Goal: Transaction & Acquisition: Purchase product/service

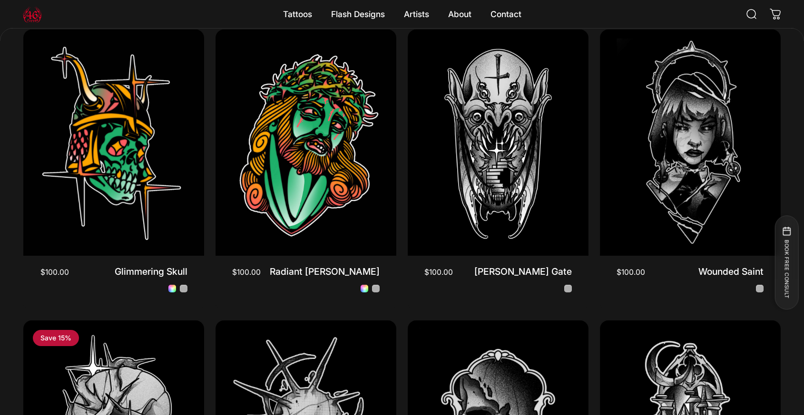
scroll to position [671, 0]
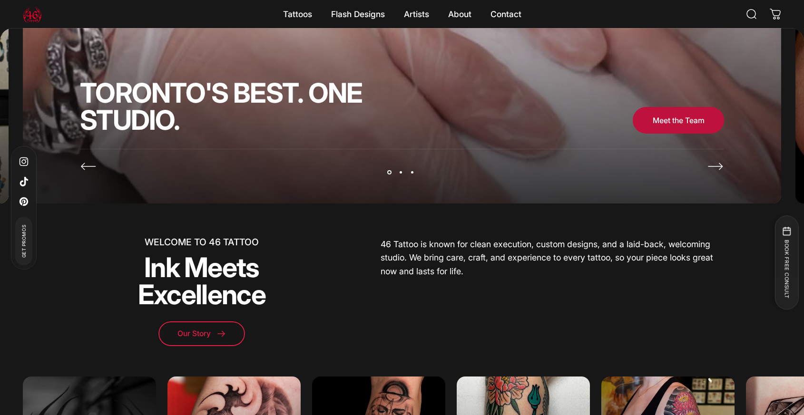
scroll to position [435, 0]
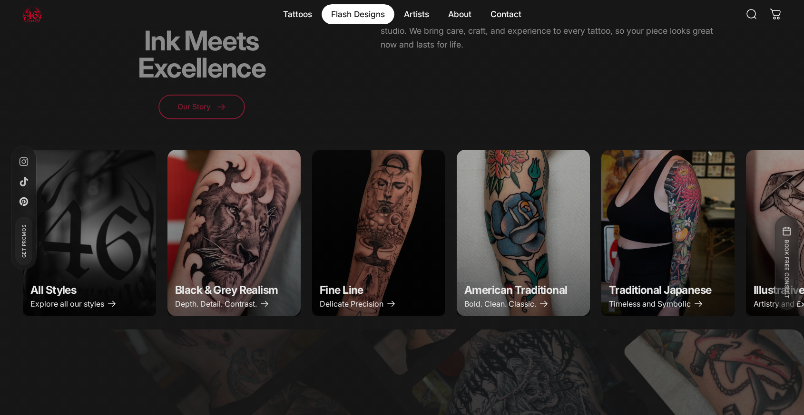
click at [368, 6] on magnet-element "Flash Designs Flash Designs" at bounding box center [358, 14] width 73 height 20
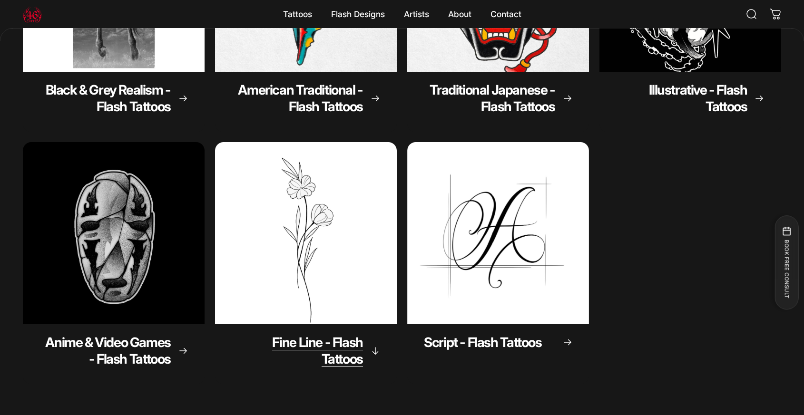
scroll to position [267, 0]
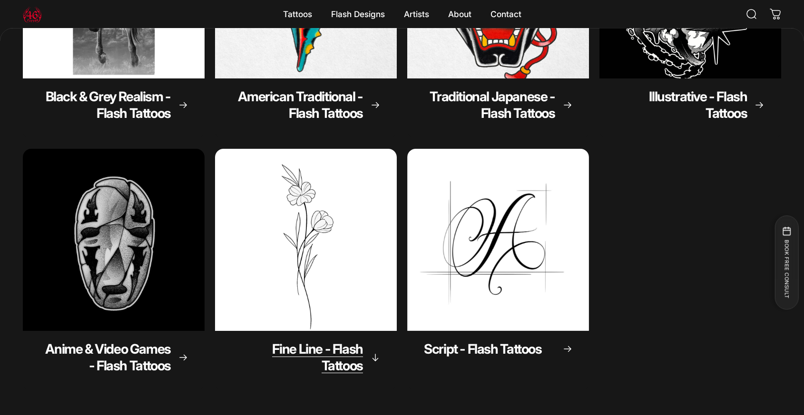
click at [347, 302] on img "Fine Line - Flash Tattoos" at bounding box center [305, 240] width 191 height 191
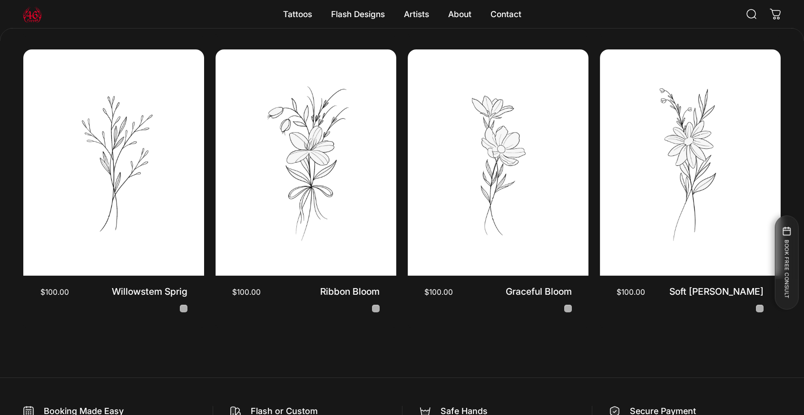
scroll to position [264, 0]
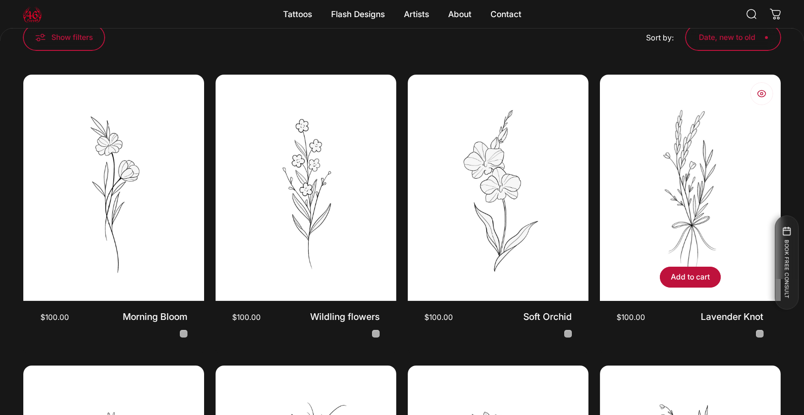
click at [642, 203] on img "Lavender Knot" at bounding box center [690, 187] width 190 height 237
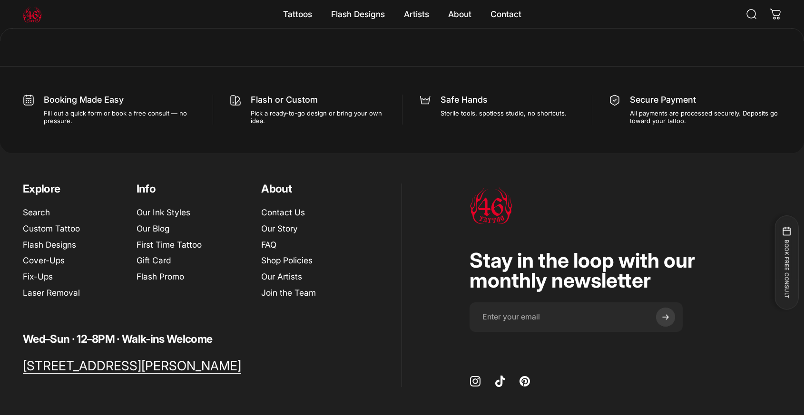
scroll to position [894, 0]
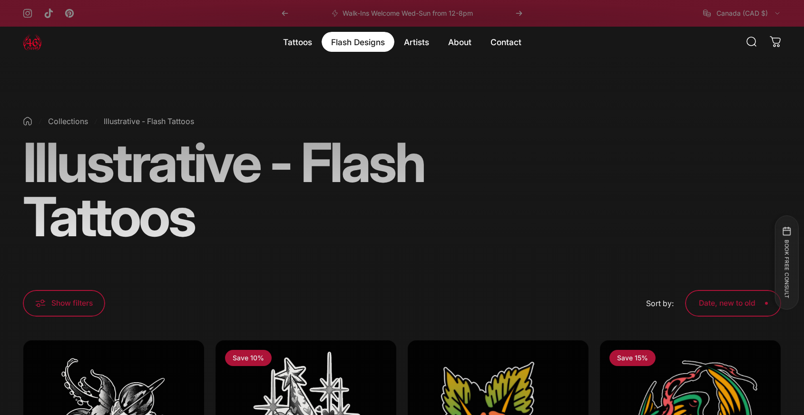
click at [369, 39] on magnet-element "Flash Designs Flash Designs" at bounding box center [358, 42] width 73 height 20
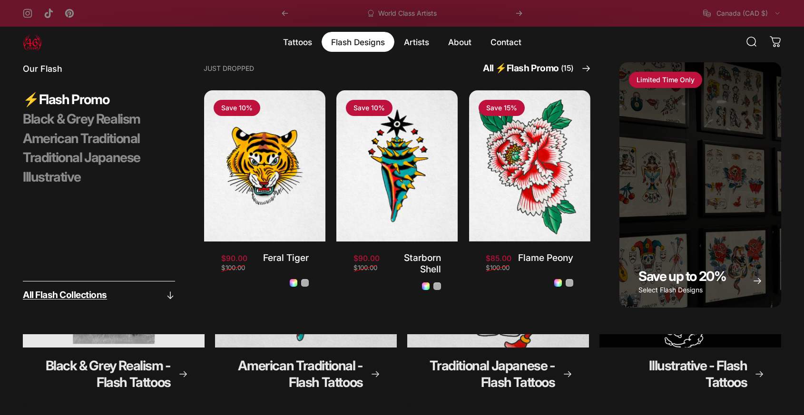
click at [64, 285] on link "All Flash Collections" at bounding box center [99, 294] width 152 height 27
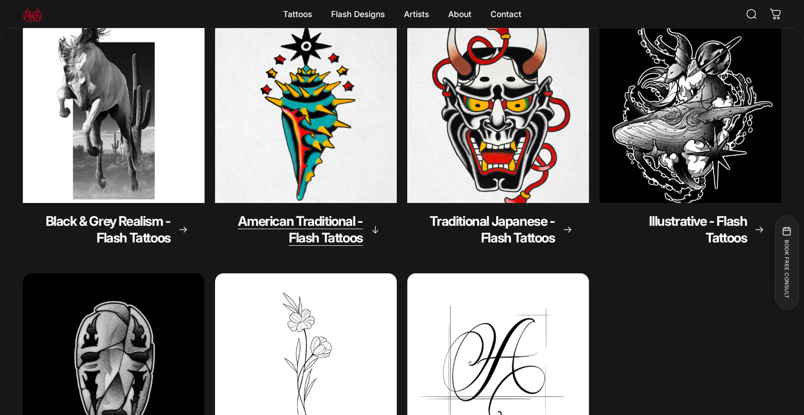
scroll to position [142, 0]
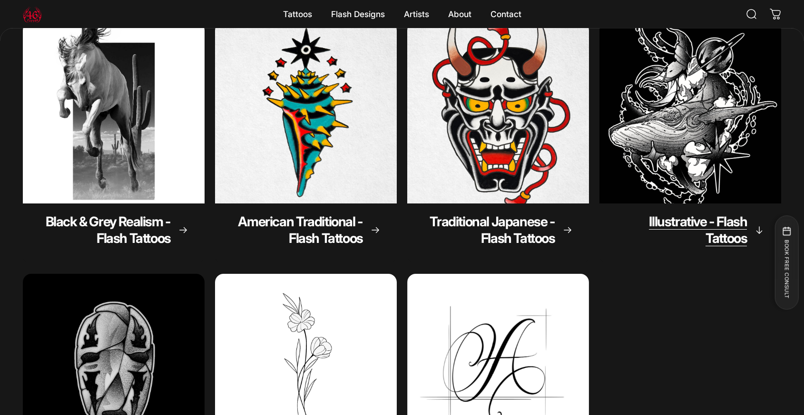
click at [694, 123] on img "Illustrative - Flash Tattoos" at bounding box center [690, 112] width 191 height 191
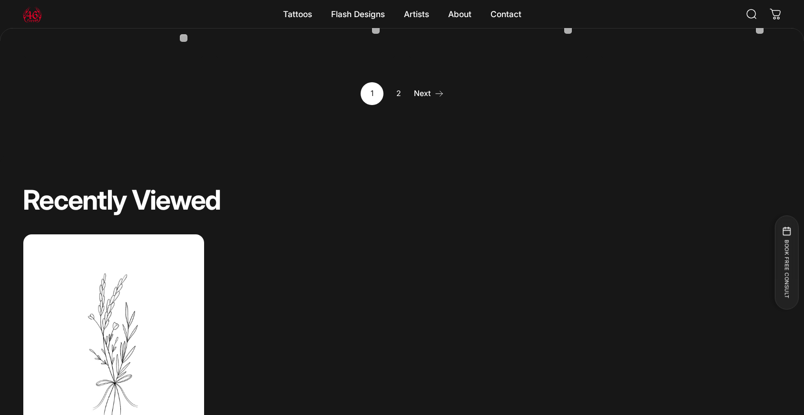
scroll to position [1155, 0]
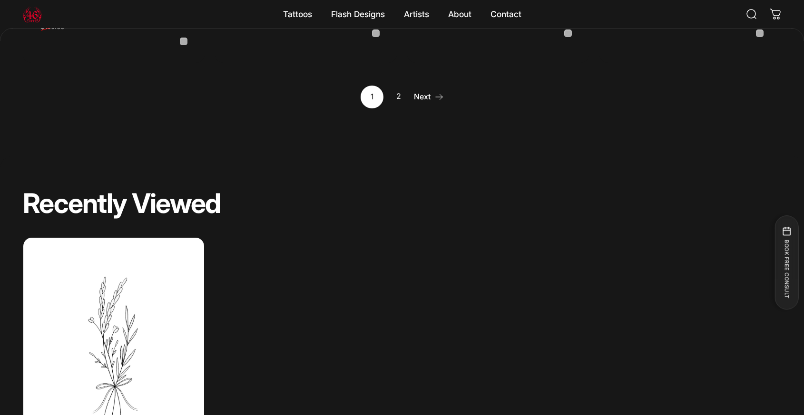
click at [400, 94] on link "2" at bounding box center [398, 97] width 23 height 23
